Goal: Go to known website: Go to known website

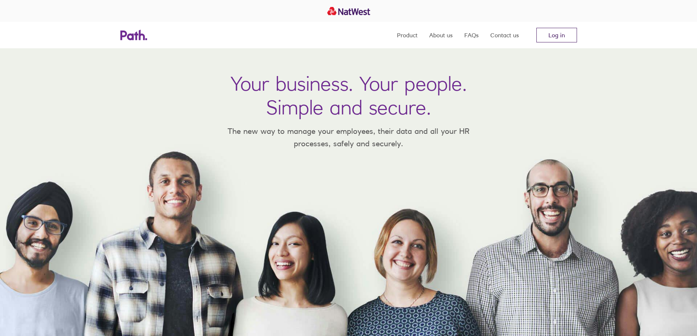
click at [562, 34] on link "Log in" at bounding box center [556, 35] width 41 height 15
